Goal: Task Accomplishment & Management: Use online tool/utility

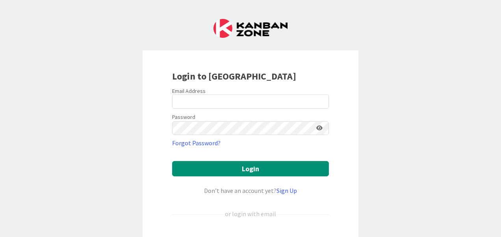
scroll to position [91, 0]
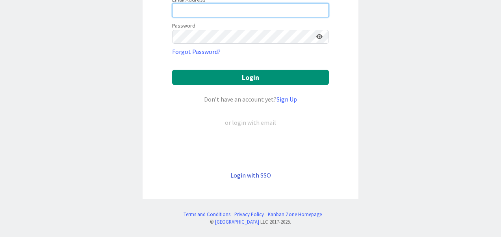
type input "[PERSON_NAME][EMAIL_ADDRESS][PERSON_NAME][DOMAIN_NAME]"
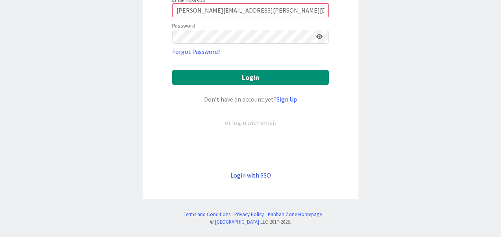
click at [239, 174] on link "Login with SSO" at bounding box center [250, 175] width 41 height 8
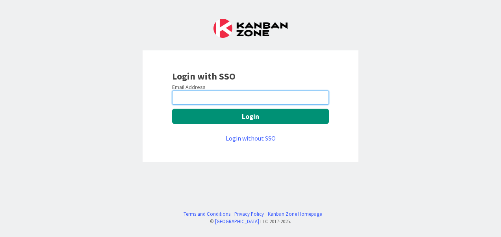
click at [237, 102] on input "email" at bounding box center [250, 98] width 157 height 14
type input "Manswi.Bankar@mrcglobal.com"
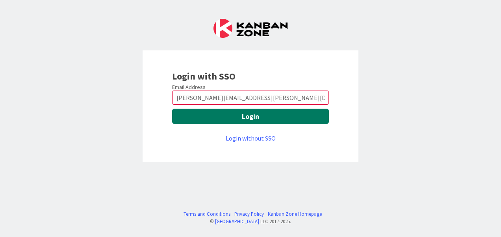
click at [236, 117] on button "Login" at bounding box center [250, 116] width 157 height 15
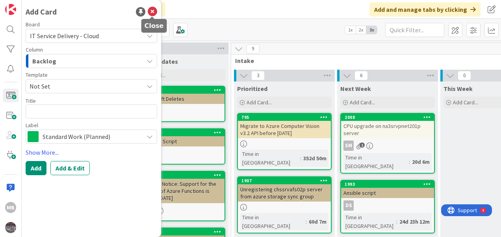
click at [154, 11] on icon at bounding box center [152, 11] width 9 height 9
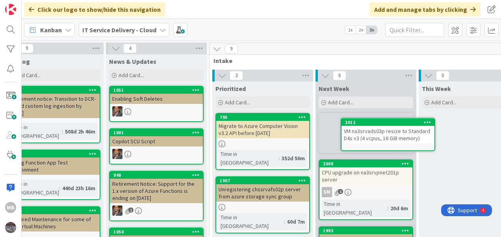
scroll to position [0, 37]
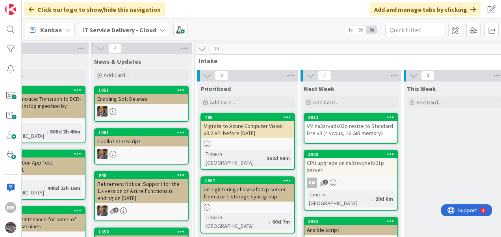
click at [390, 117] on icon at bounding box center [390, 117] width 7 height 6
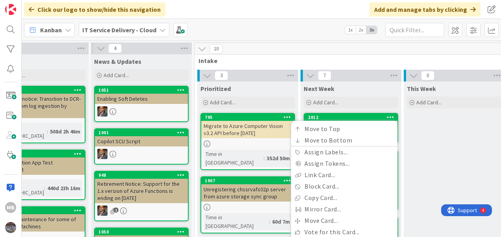
click at [377, 108] on div "Next Week Add Card..." at bounding box center [350, 96] width 101 height 28
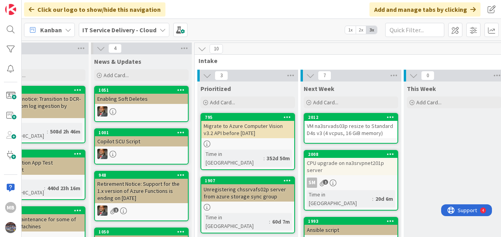
click at [343, 132] on div "VM na3srvads03p resize to Standard D4s v3 (4 vcpus, 16 GiB memory)" at bounding box center [350, 129] width 93 height 17
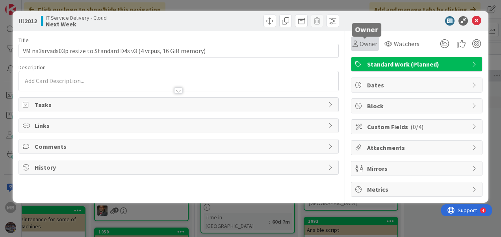
click at [369, 42] on span "Owner" at bounding box center [369, 43] width 18 height 9
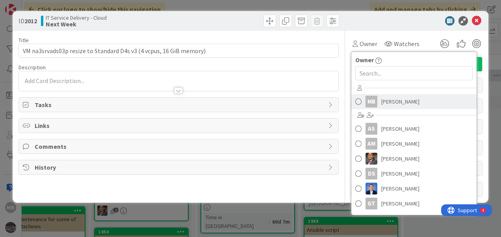
click at [383, 98] on span "[PERSON_NAME]" at bounding box center [400, 102] width 38 height 12
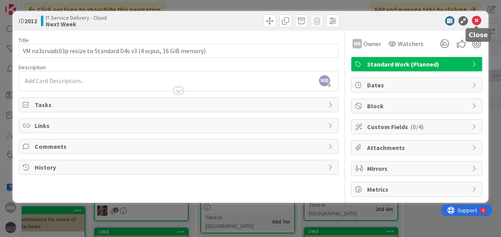
click at [477, 24] on icon at bounding box center [476, 20] width 9 height 9
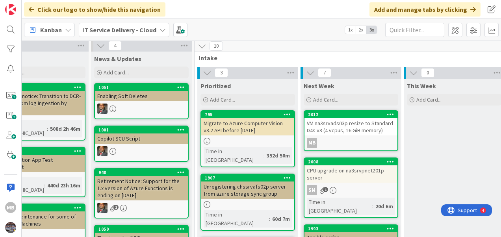
scroll to position [0, 37]
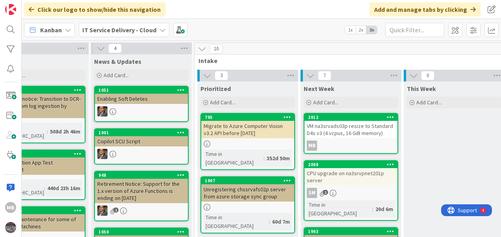
click at [338, 128] on div "VM na3srvads03p resize to Standard D4s v3 (4 vcpus, 16 GiB memory)" at bounding box center [350, 129] width 93 height 17
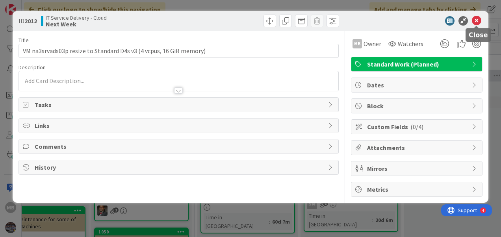
click at [476, 21] on icon at bounding box center [476, 20] width 9 height 9
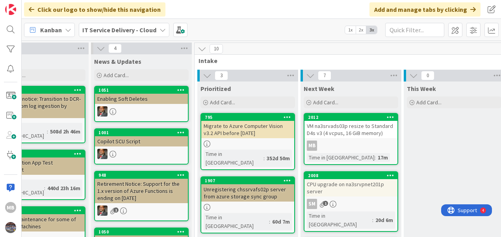
click at [321, 133] on div "VM na3srvads03p resize to Standard D4s v3 (4 vcpus, 16 GiB memory)" at bounding box center [350, 129] width 93 height 17
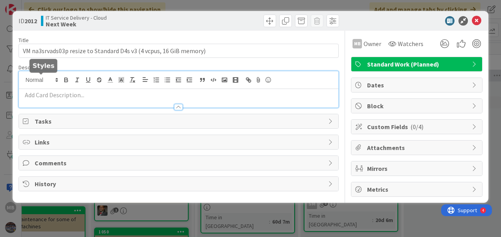
click at [44, 80] on div at bounding box center [178, 89] width 319 height 36
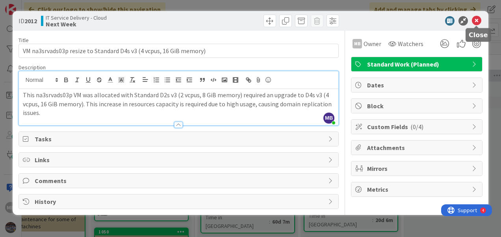
click at [476, 21] on icon at bounding box center [476, 20] width 9 height 9
